Goal: Information Seeking & Learning: Find specific fact

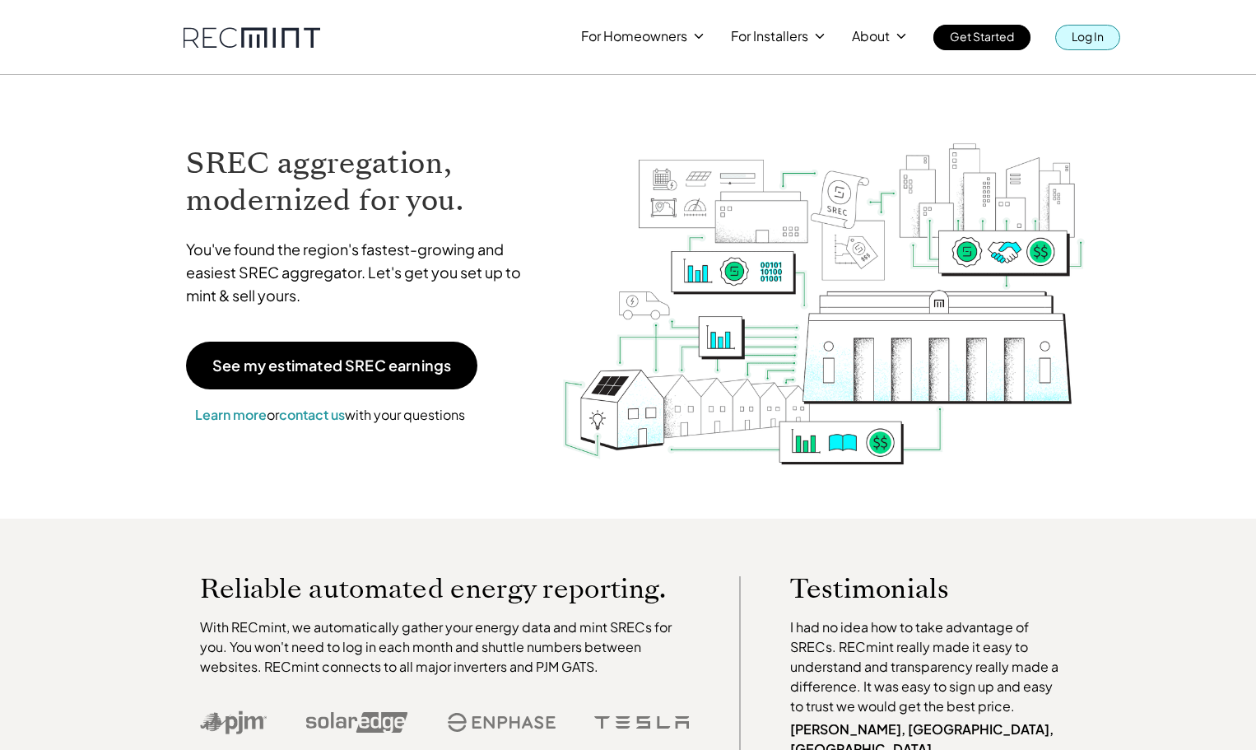
click at [1088, 37] on p "Log In" at bounding box center [1087, 36] width 32 height 23
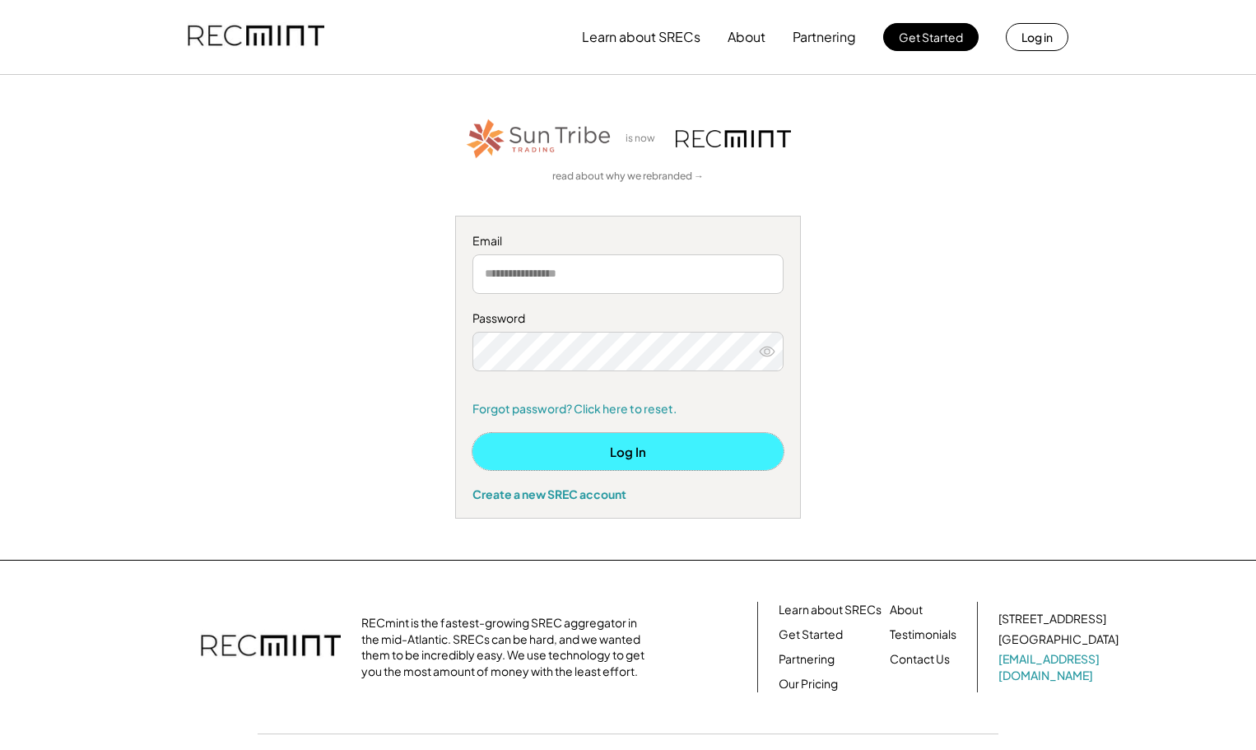
click at [651, 453] on button "Log In" at bounding box center [627, 451] width 311 height 37
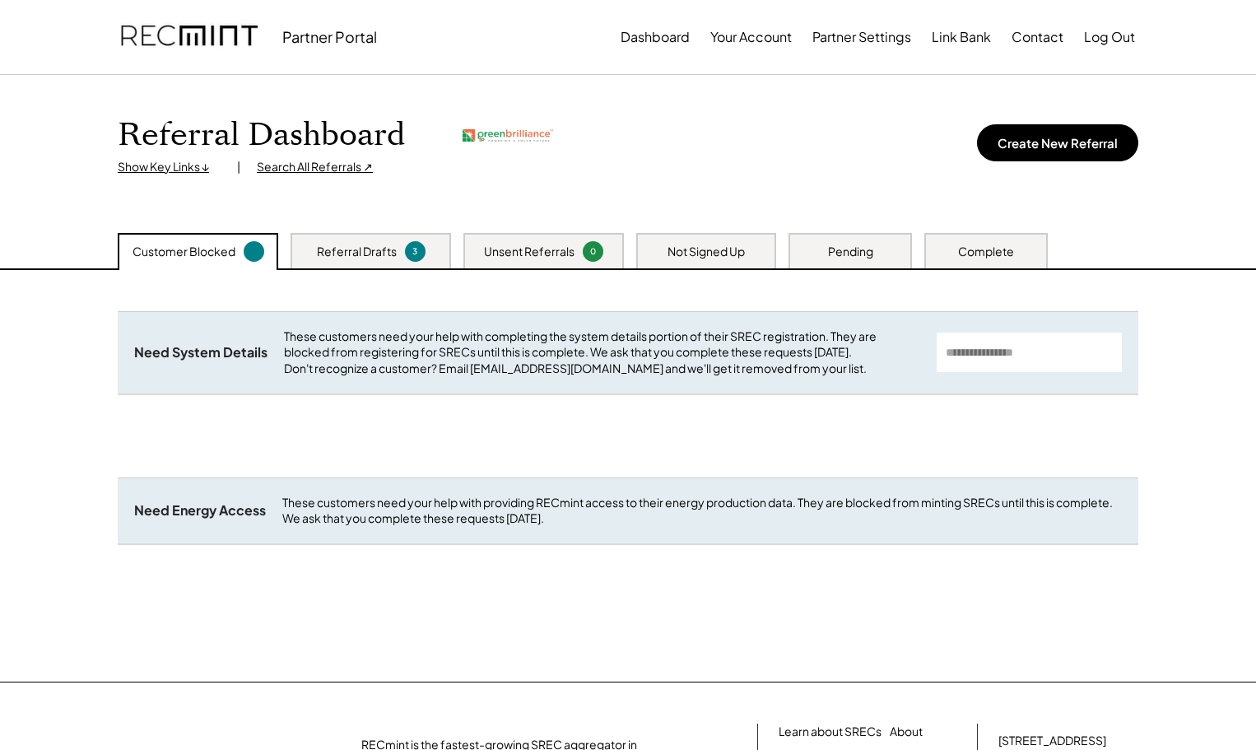
click at [301, 169] on div "Search All Referrals ↗" at bounding box center [315, 167] width 116 height 16
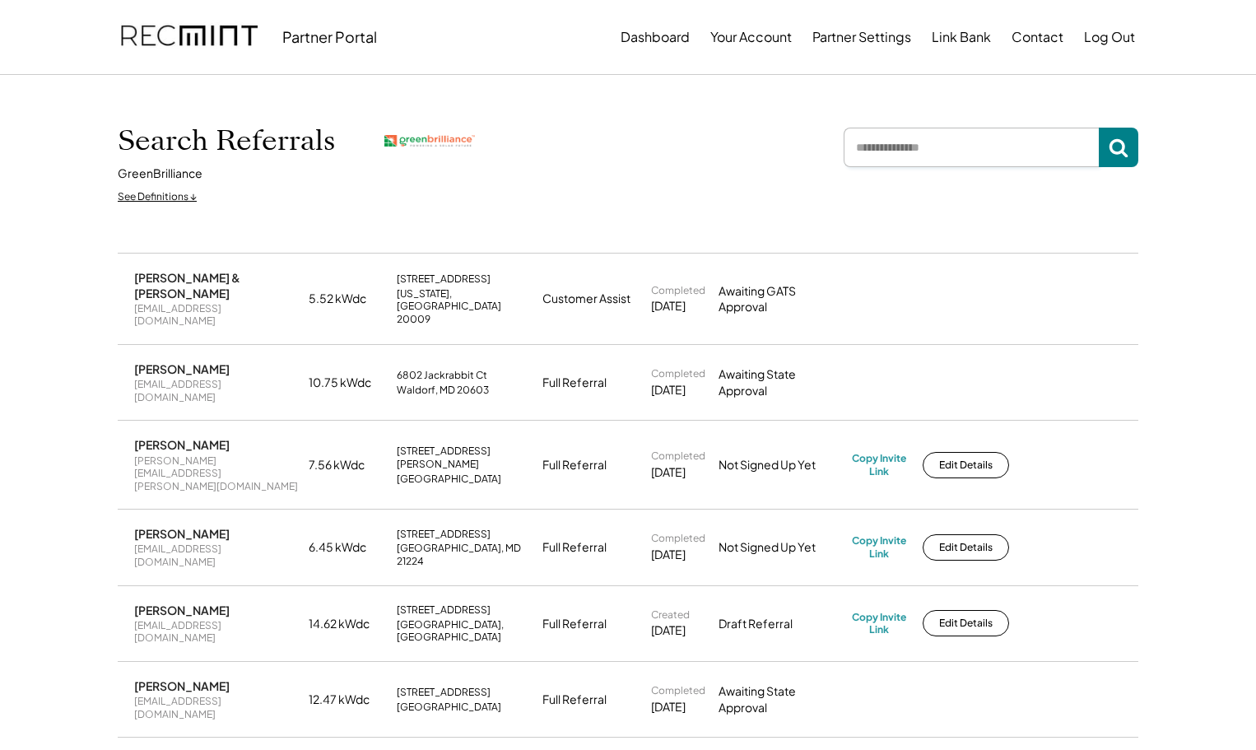
click at [964, 151] on input "input" at bounding box center [970, 147] width 255 height 39
type input "****"
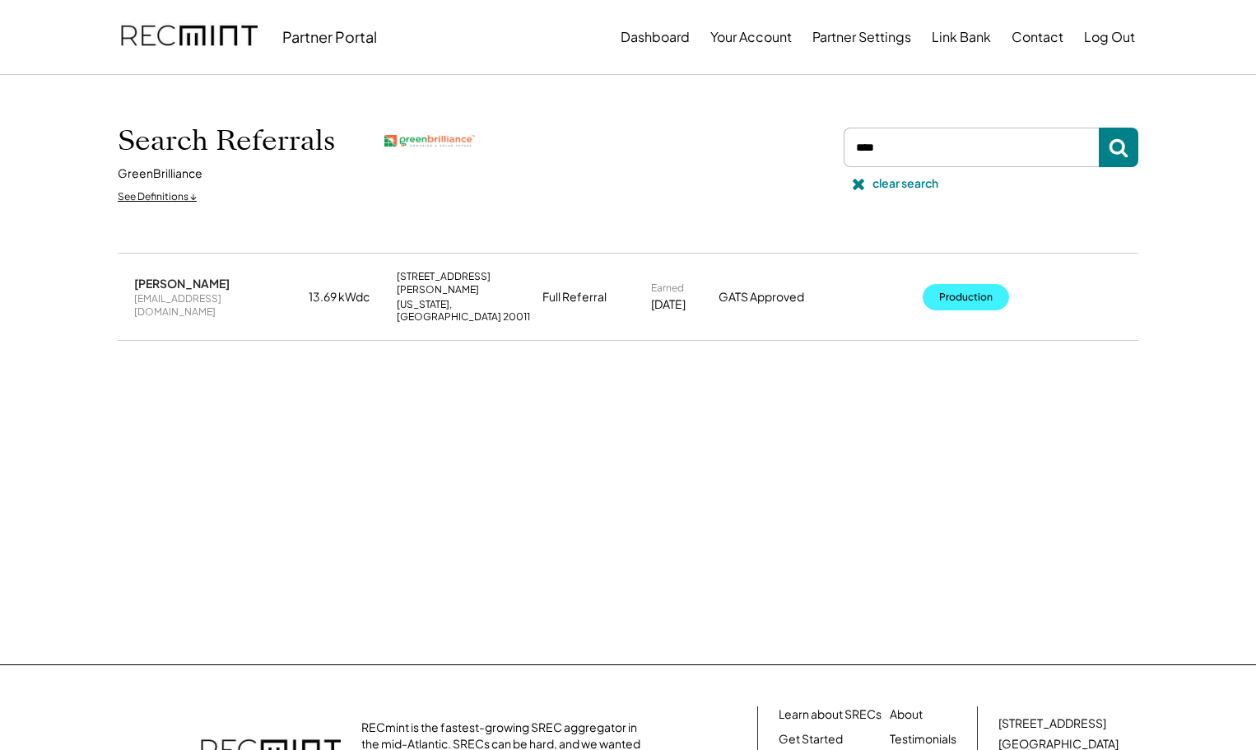
click at [961, 290] on button "Production" at bounding box center [965, 297] width 86 height 26
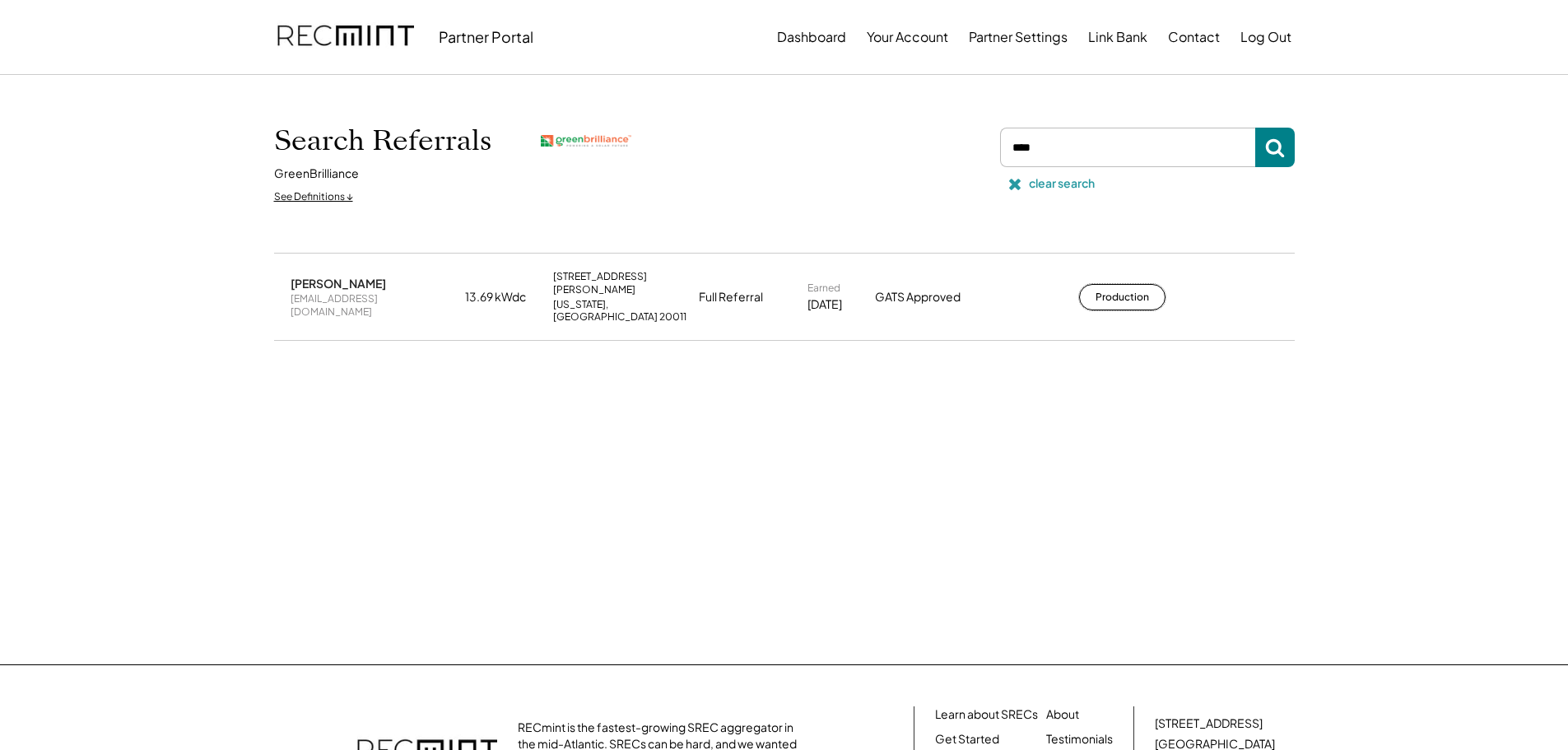
click at [1029, 183] on div "clear search" at bounding box center [1062, 183] width 66 height 16
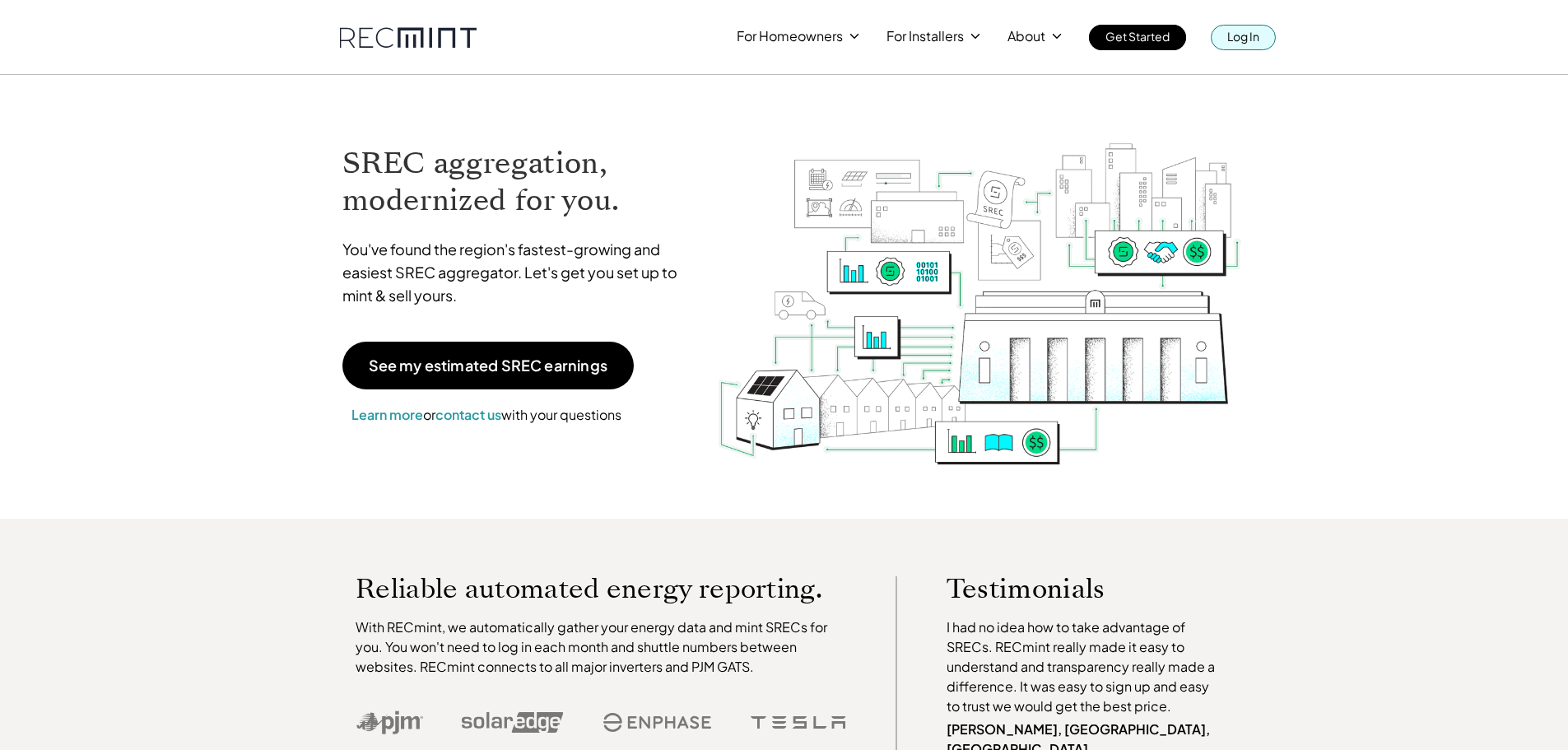
click at [1244, 16] on div "For Homeowners For Installers About Get Started Log In" at bounding box center [784, 25] width 938 height 50
click at [1233, 31] on p "Log In" at bounding box center [1243, 36] width 32 height 23
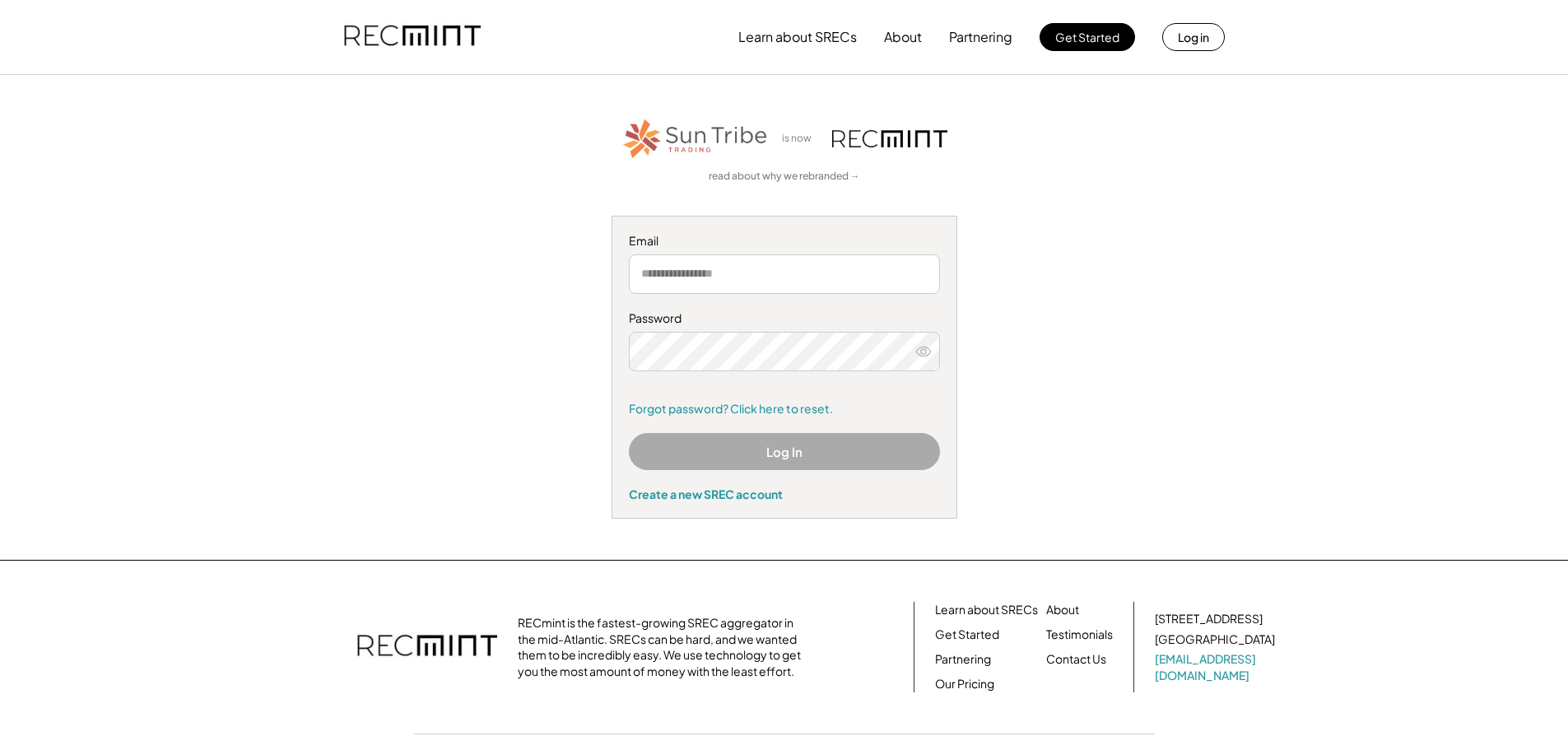
type input "**********"
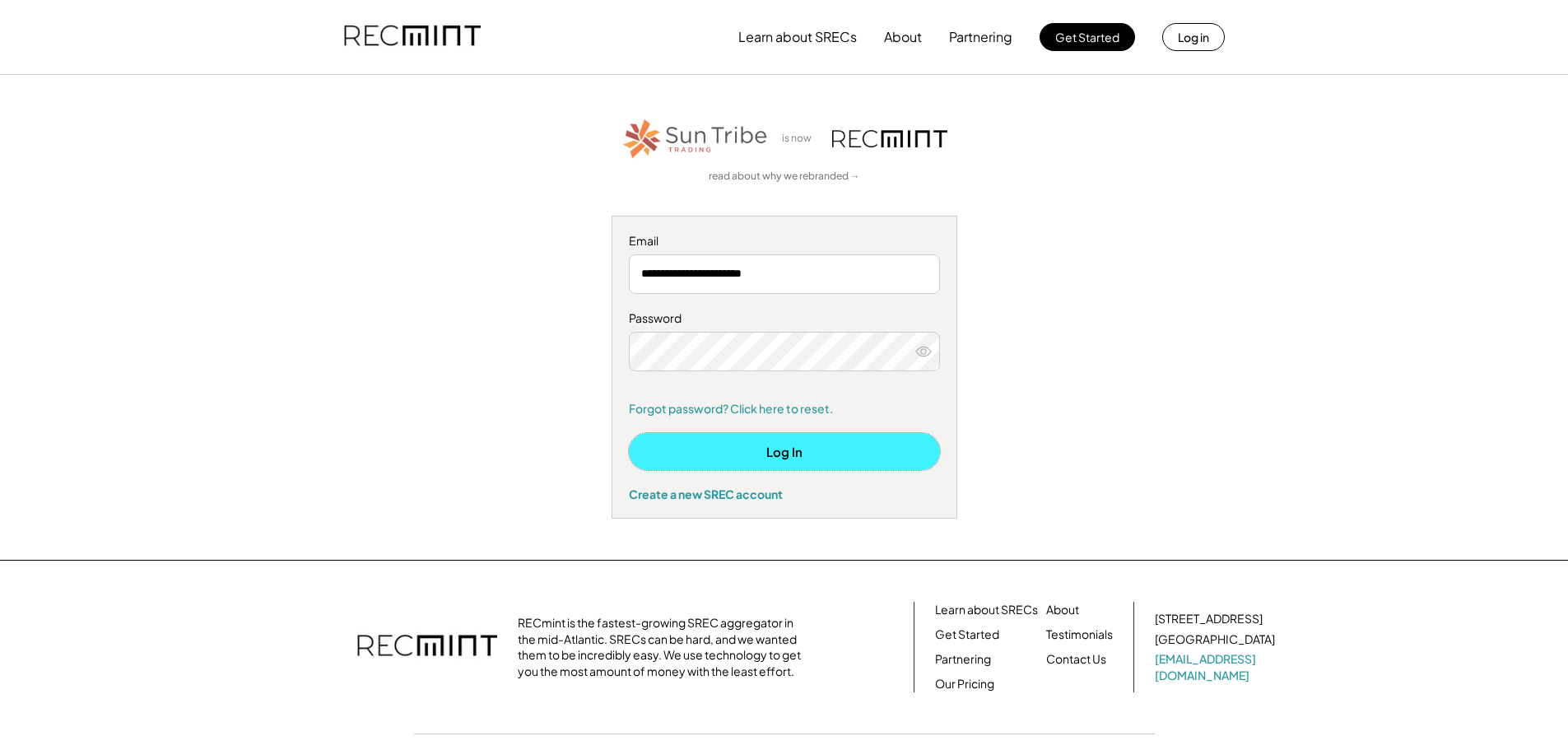
click at [727, 447] on button "Log In" at bounding box center [784, 451] width 311 height 37
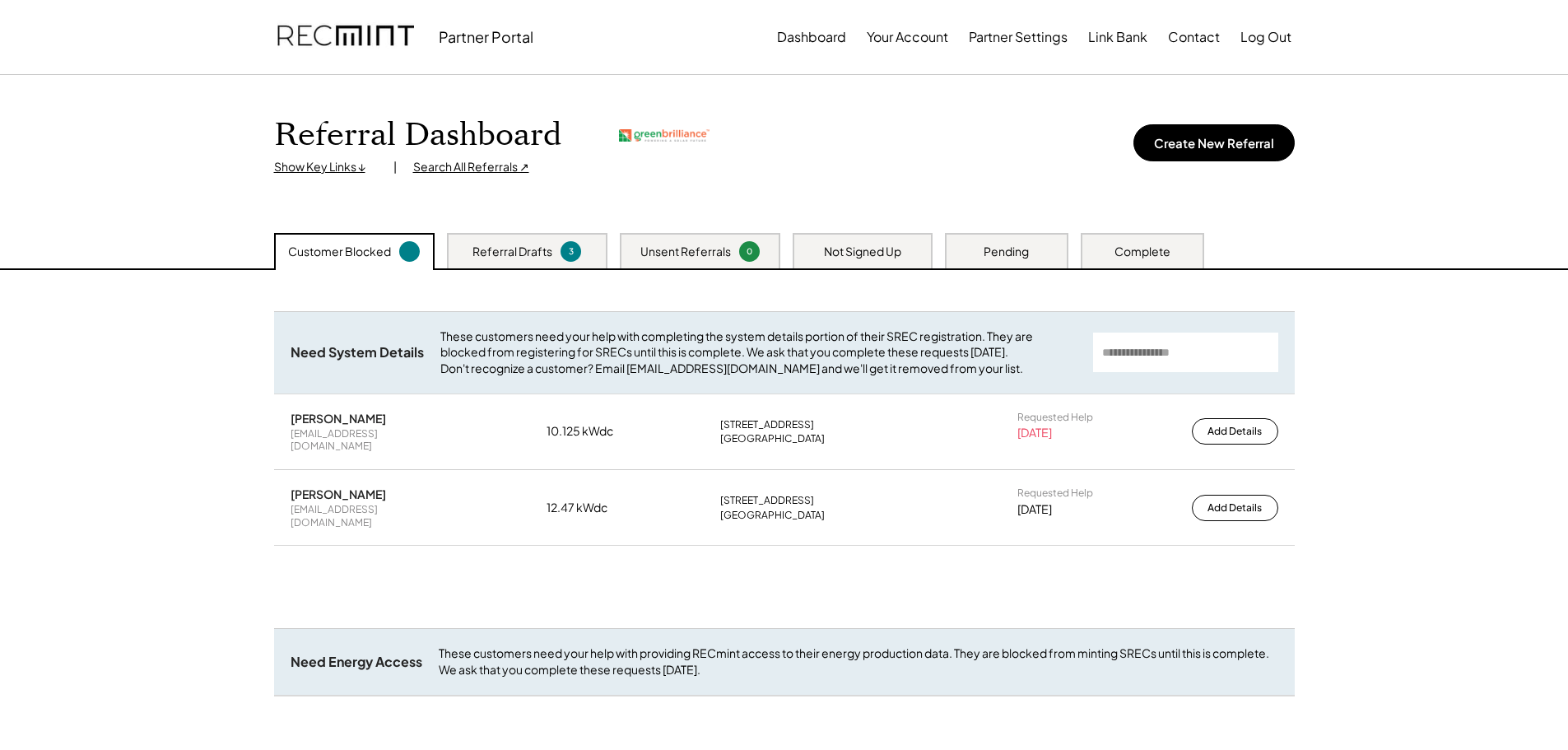
click at [837, 249] on div "Not Signed Up" at bounding box center [862, 252] width 77 height 16
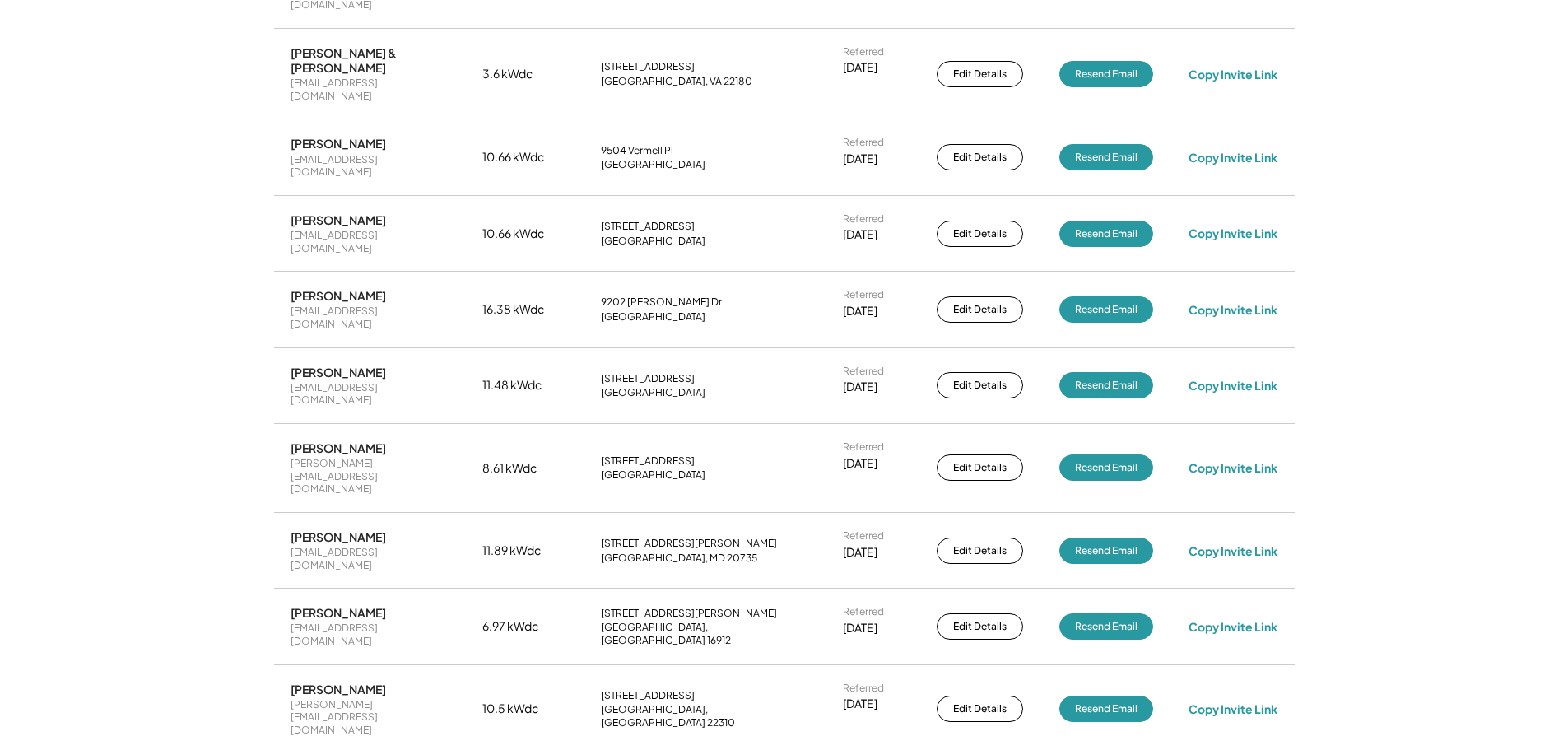
scroll to position [2414, 0]
drag, startPoint x: 731, startPoint y: 352, endPoint x: 595, endPoint y: 328, distance: 138.0
copy div "[STREET_ADDRESS][PERSON_NAME]"
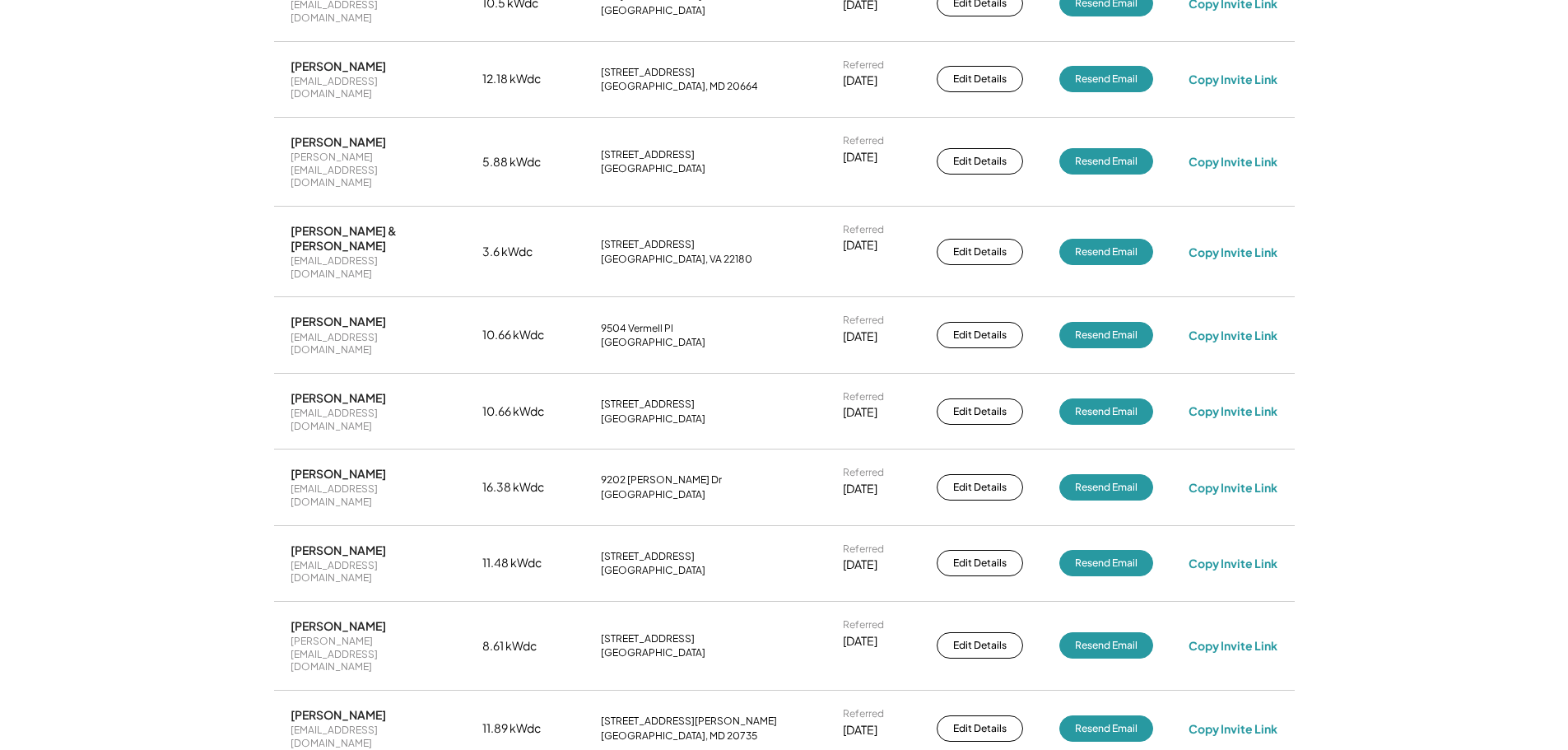
scroll to position [2249, 0]
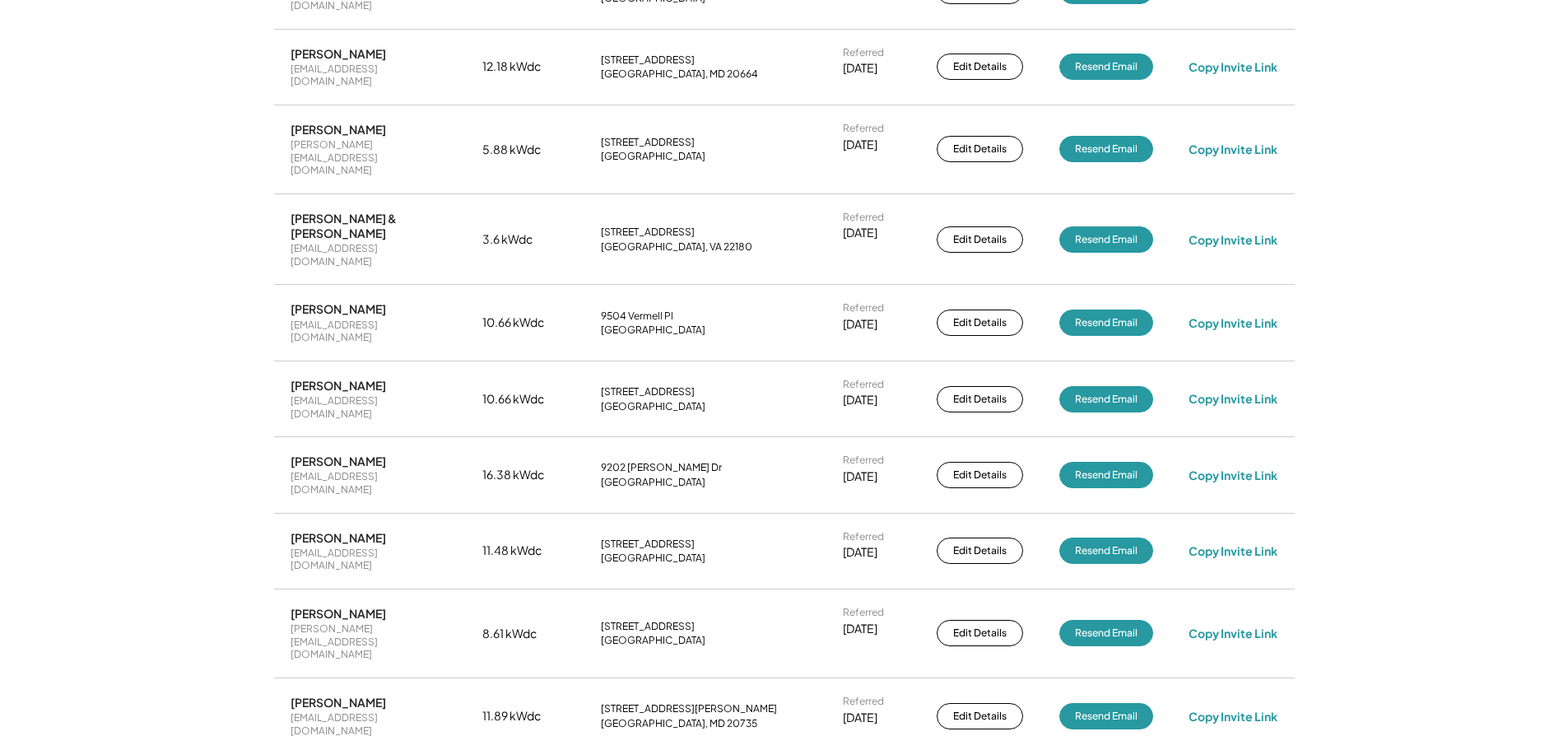
drag, startPoint x: 205, startPoint y: 407, endPoint x: 212, endPoint y: 400, distance: 9.9
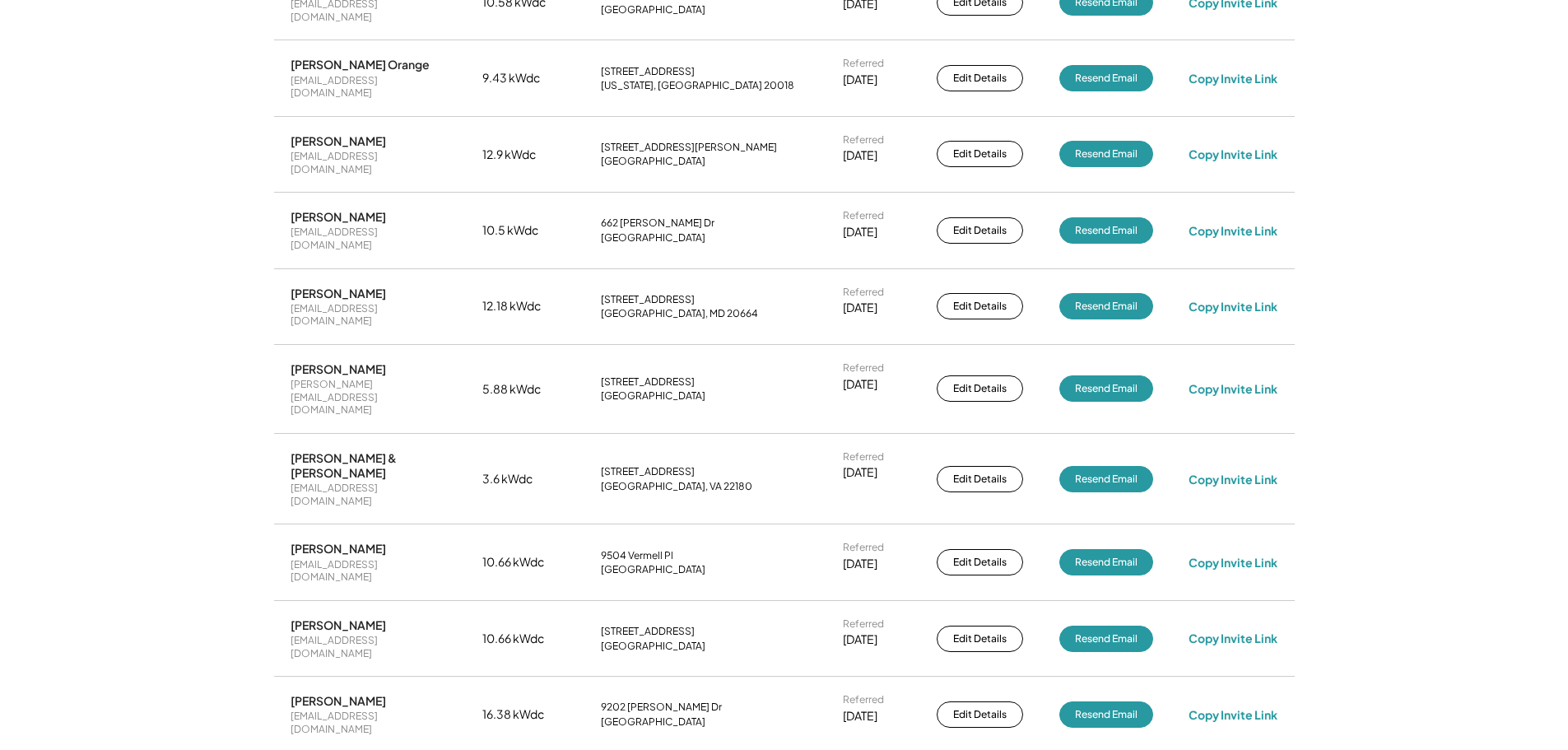
scroll to position [1975, 0]
